Goal: Complete application form: Complete application form

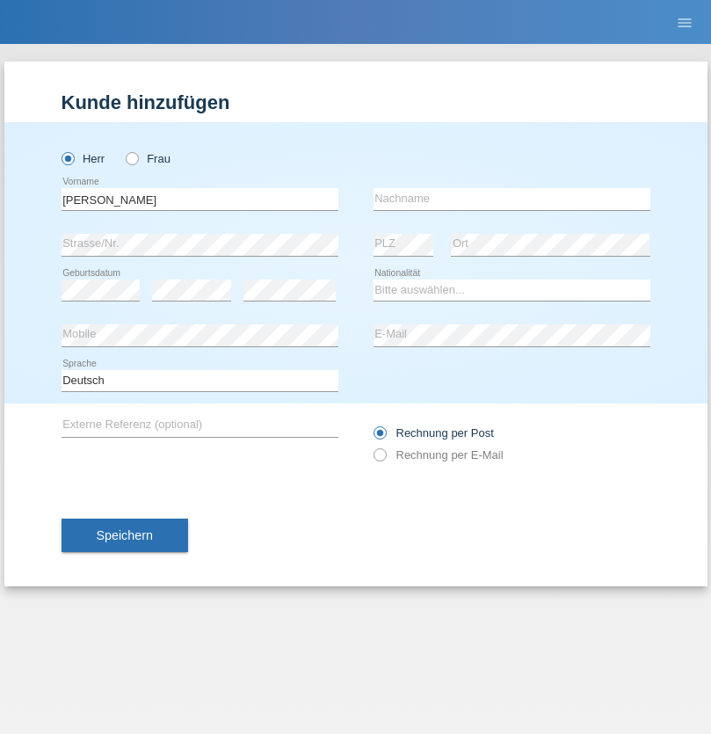
type input "[PERSON_NAME]"
click at [512, 199] on input "text" at bounding box center [512, 199] width 277 height 22
type input "Dobrev"
select select "MK"
select select "C"
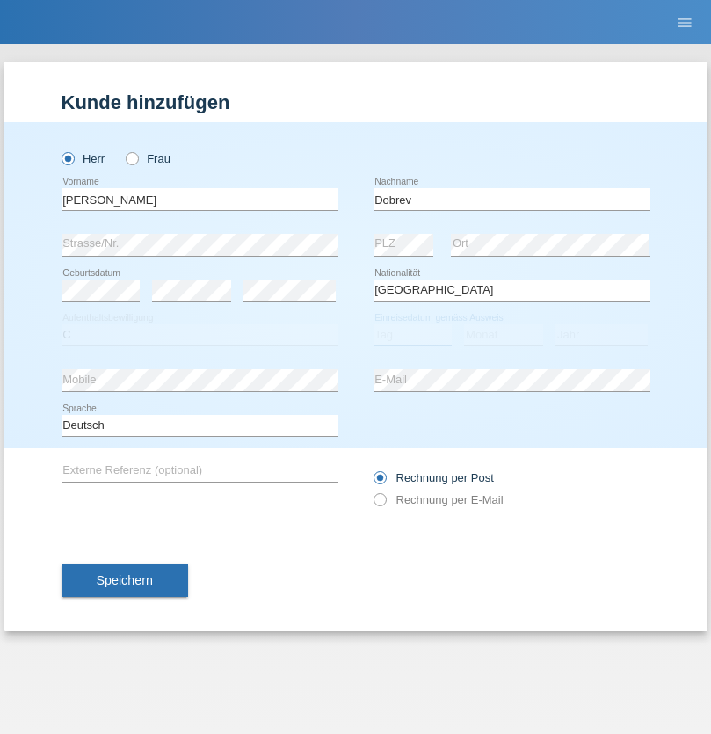
select select "23"
select select "11"
select select "2021"
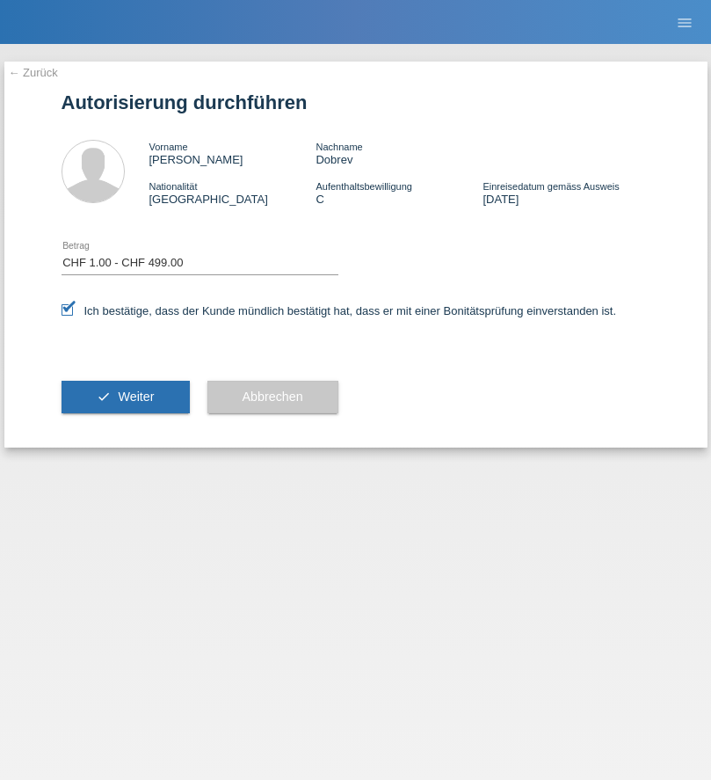
select select "1"
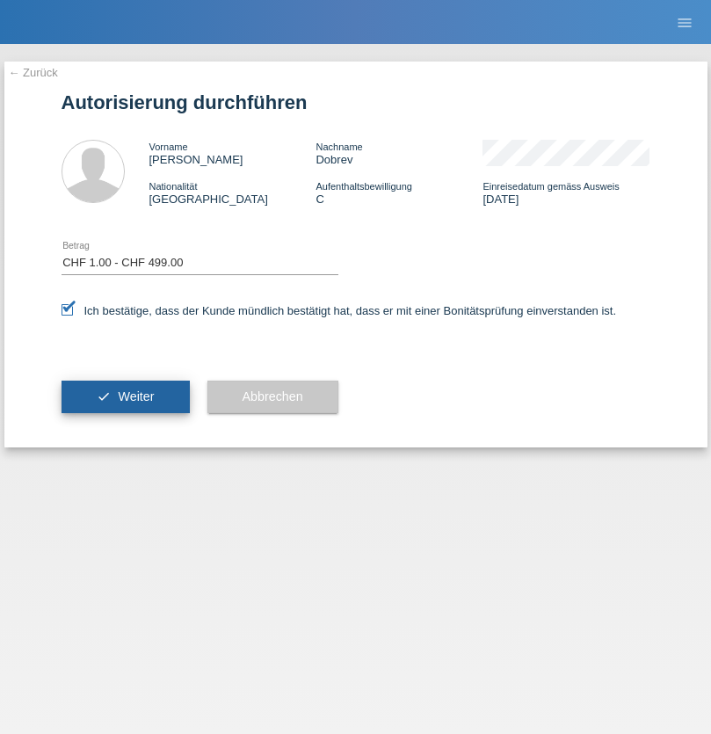
click at [125, 396] on span "Weiter" at bounding box center [136, 396] width 36 height 14
